Goal: Use online tool/utility: Utilize a website feature to perform a specific function

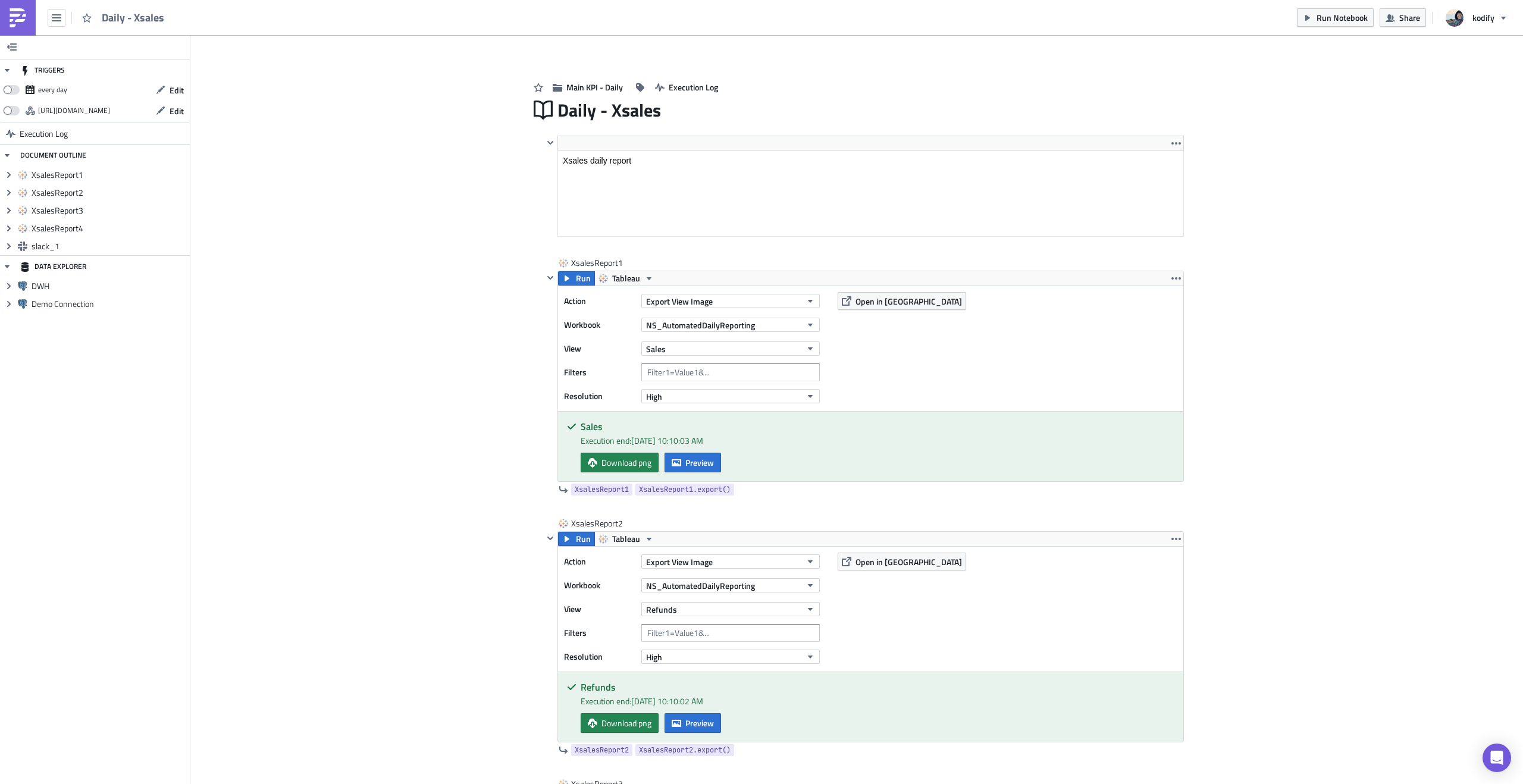
click at [13, 9] on img at bounding box center [18, 18] width 19 height 19
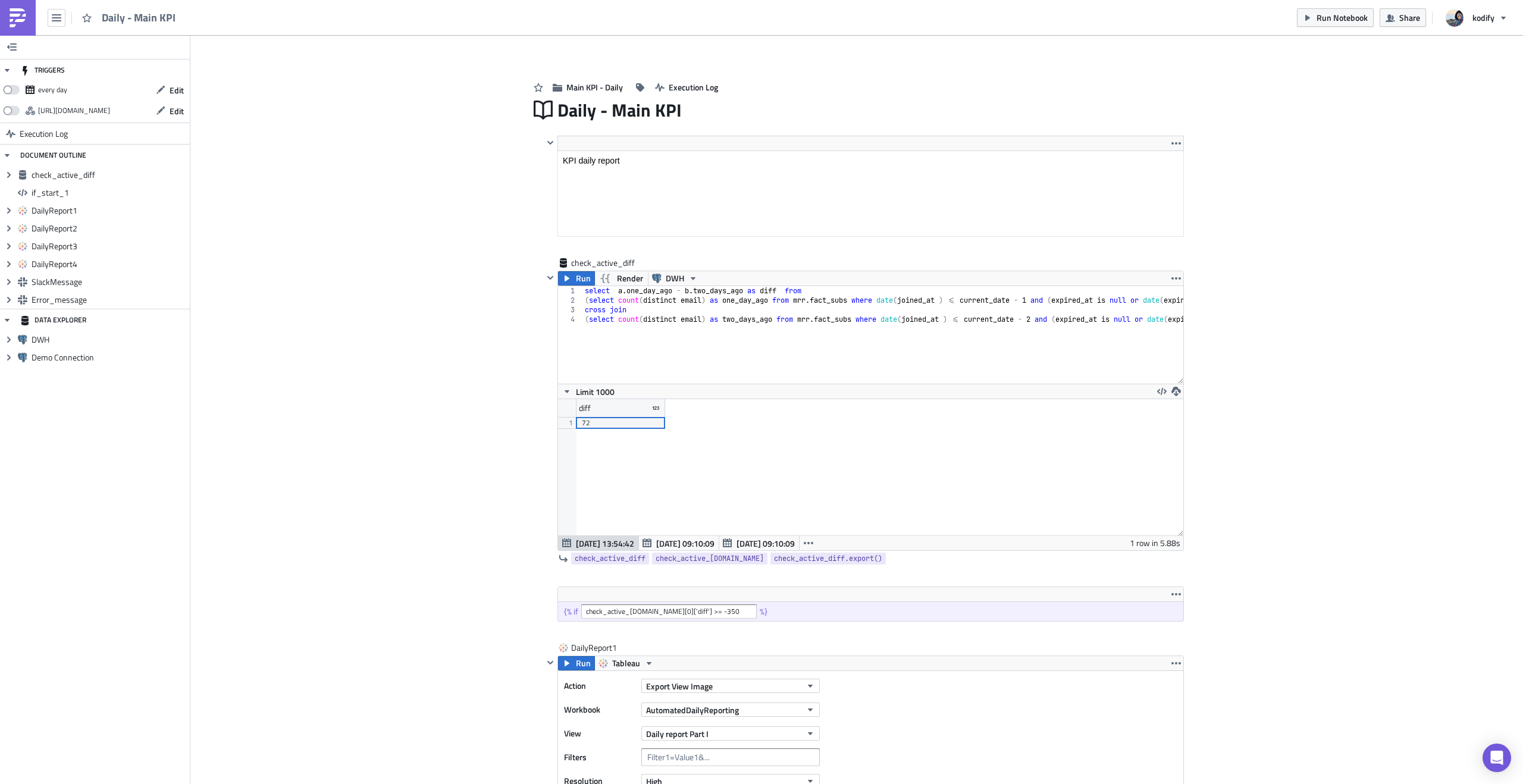
scroll to position [136, 625]
click at [13, 90] on span at bounding box center [11, 90] width 17 height 10
click at [13, 90] on input "checkbox" at bounding box center [9, 86] width 8 height 8
checkbox input "true"
click at [1335, 19] on span "Run Notebook" at bounding box center [1342, 18] width 51 height 12
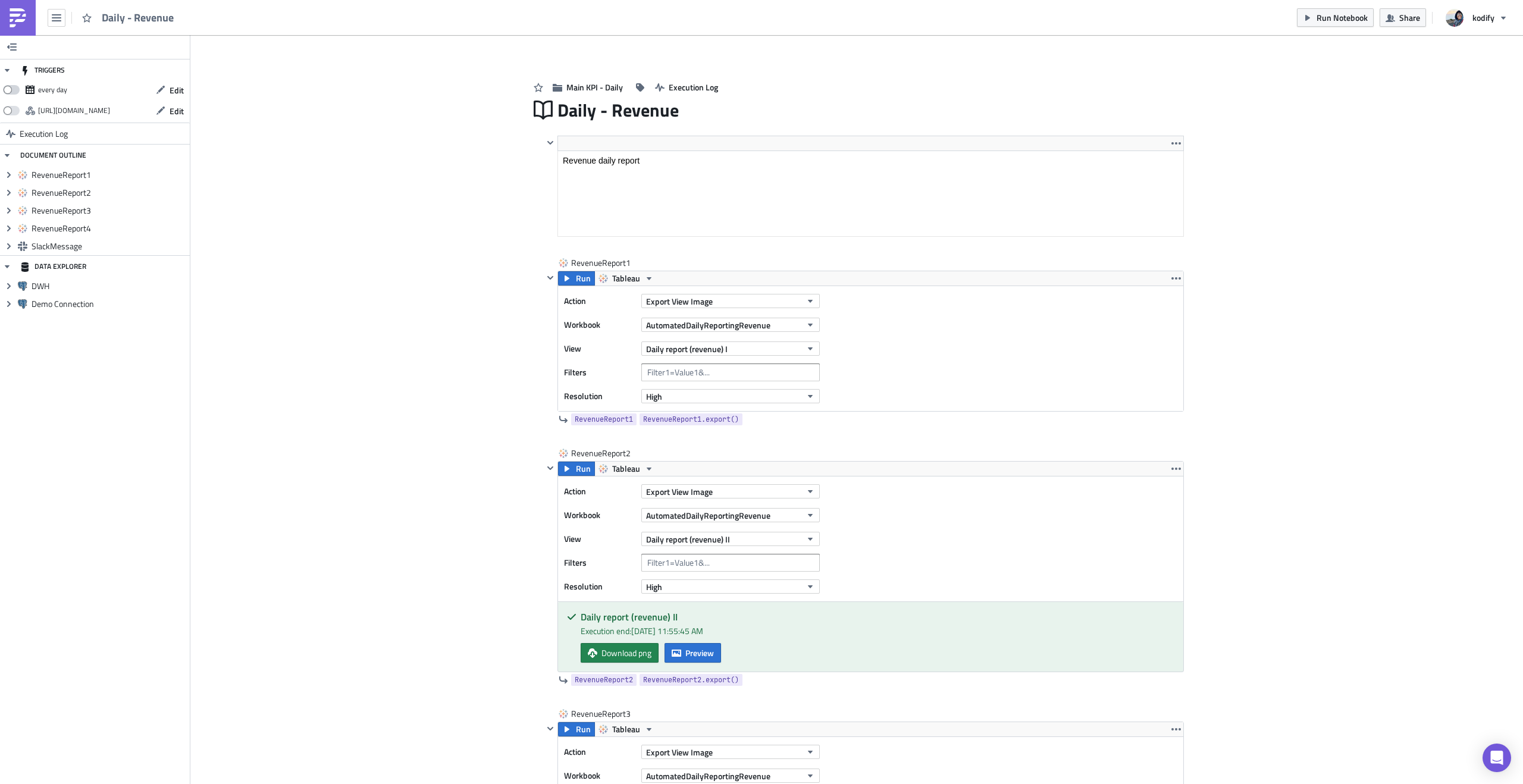
click at [15, 92] on span at bounding box center [11, 90] width 17 height 10
click at [13, 91] on input "checkbox" at bounding box center [9, 86] width 8 height 8
checkbox input "true"
click at [18, 92] on span at bounding box center [11, 90] width 17 height 10
click at [13, 91] on input "checkbox" at bounding box center [9, 86] width 8 height 8
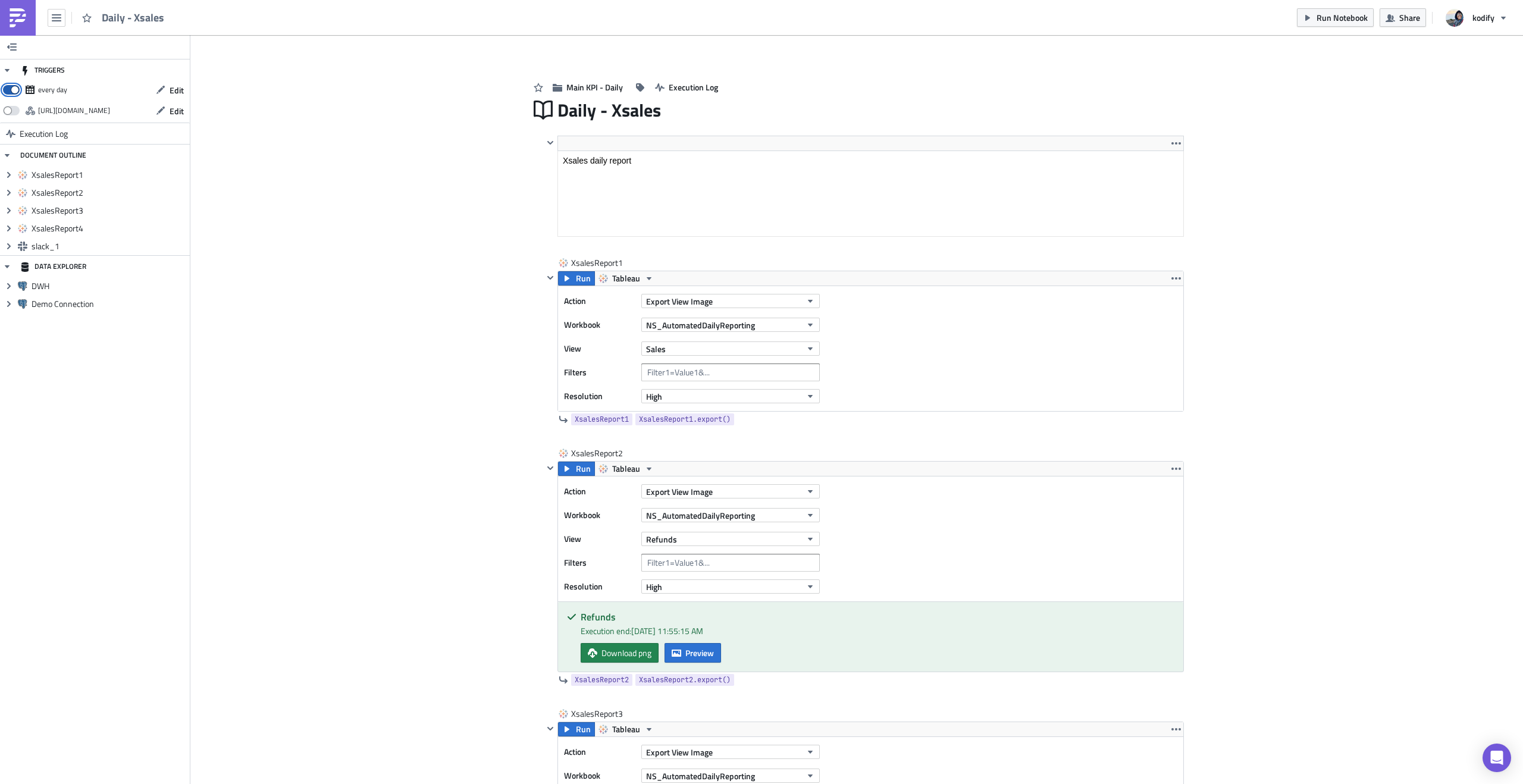
checkbox input "true"
